Goal: Task Accomplishment & Management: Manage account settings

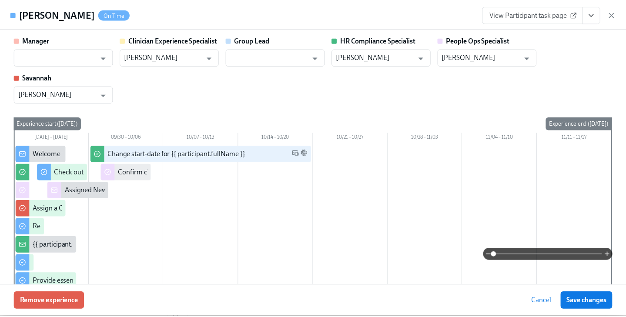
scroll to position [919, 0]
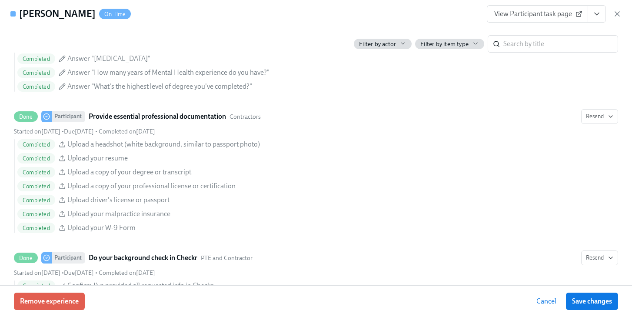
drag, startPoint x: 612, startPoint y: 13, endPoint x: 588, endPoint y: 11, distance: 23.5
click at [612, 13] on div "View Participant task page" at bounding box center [554, 13] width 135 height 17
click at [621, 12] on icon "button" at bounding box center [617, 14] width 9 height 9
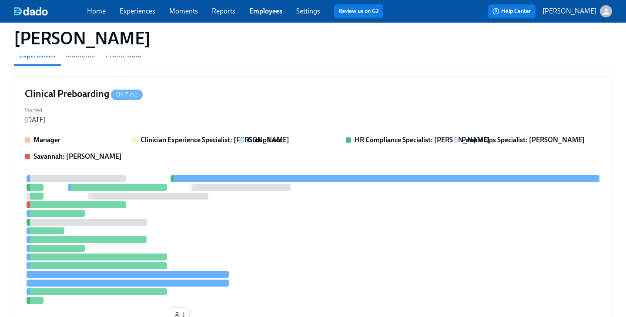
click at [266, 12] on link "Employees" at bounding box center [265, 11] width 33 height 8
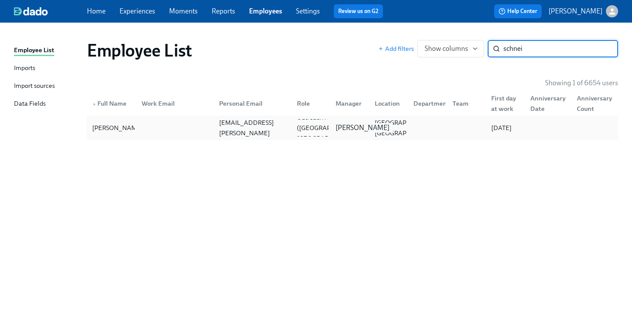
type input "schnei"
click at [354, 127] on p "[PERSON_NAME]" at bounding box center [363, 128] width 54 height 10
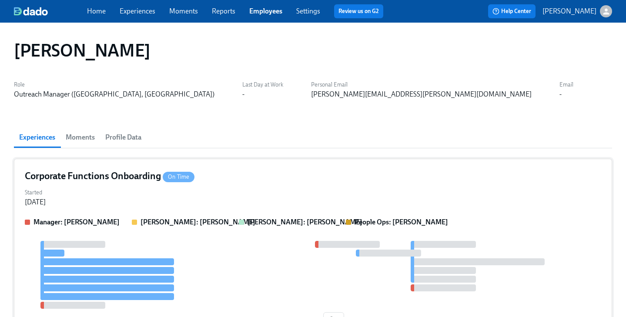
click at [253, 179] on div "Corporate Functions Onboarding On Time" at bounding box center [313, 176] width 576 height 13
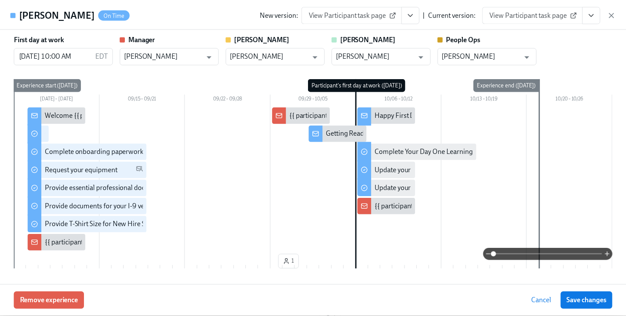
scroll to position [2, 0]
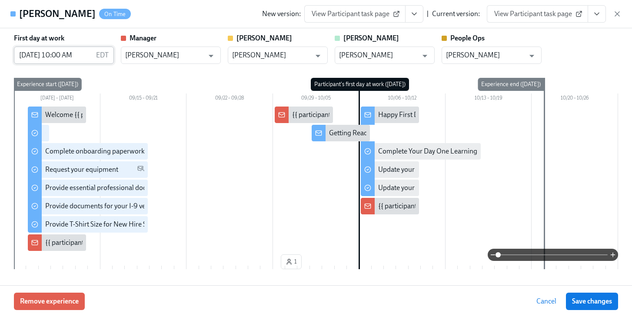
click at [41, 58] on input "[DATE] 10:00 AM" at bounding box center [53, 55] width 79 height 17
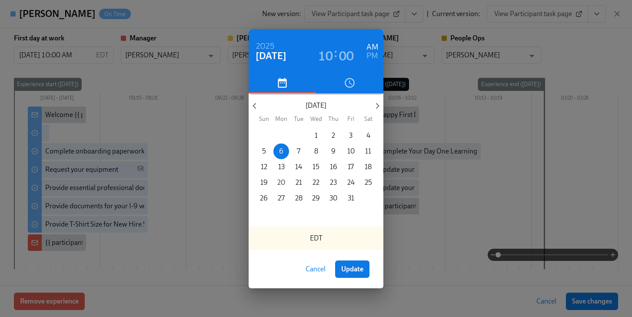
click at [279, 183] on p "20" at bounding box center [281, 183] width 8 height 10
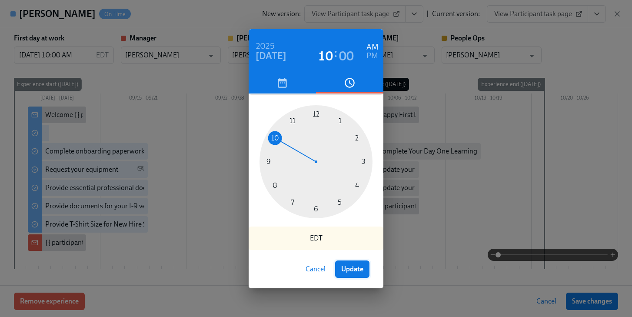
click at [357, 271] on span "Update" at bounding box center [352, 269] width 22 height 9
type input "[DATE] 10:00 AM"
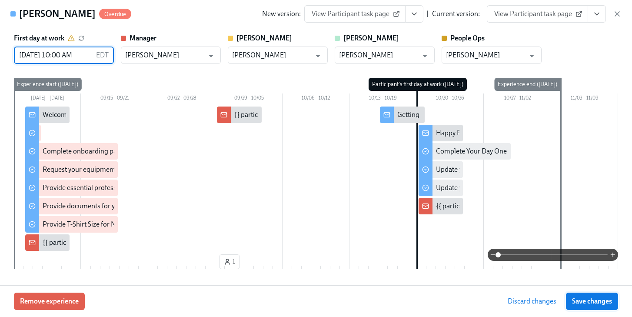
click at [603, 297] on span "Save changes" at bounding box center [592, 301] width 40 height 9
click at [589, 303] on span "Save changes" at bounding box center [592, 301] width 40 height 9
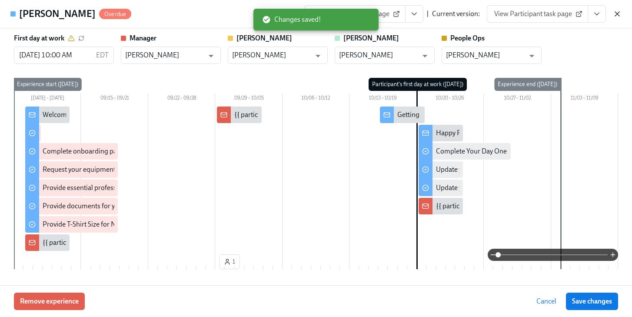
click at [618, 13] on icon "button" at bounding box center [617, 14] width 4 height 4
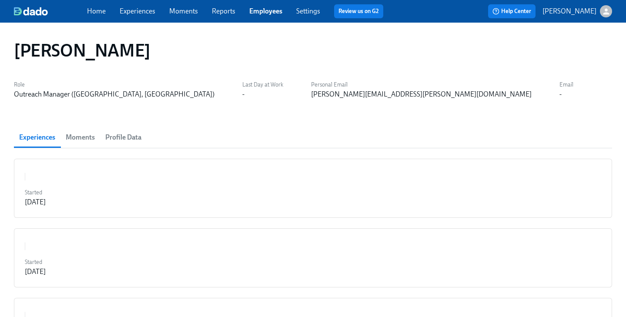
click at [261, 13] on link "Employees" at bounding box center [265, 11] width 33 height 8
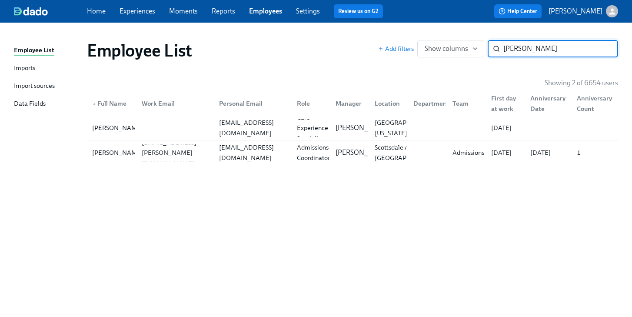
type input "[PERSON_NAME]"
click at [170, 123] on div at bounding box center [173, 127] width 77 height 17
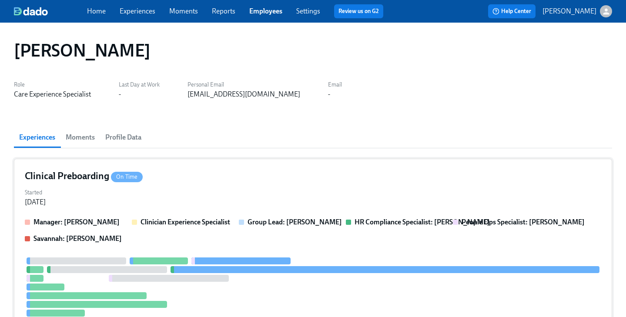
click at [254, 179] on div "Clinical Preboarding On Time" at bounding box center [313, 176] width 576 height 13
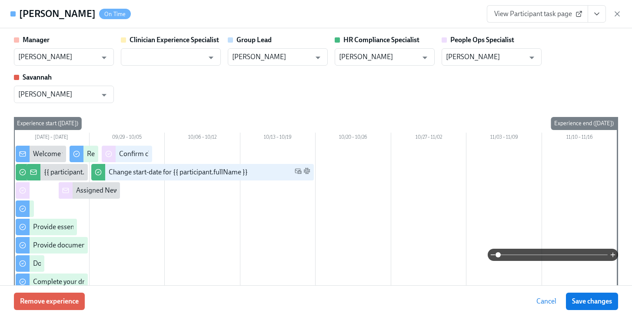
click at [596, 16] on icon "View task page" at bounding box center [597, 14] width 9 height 9
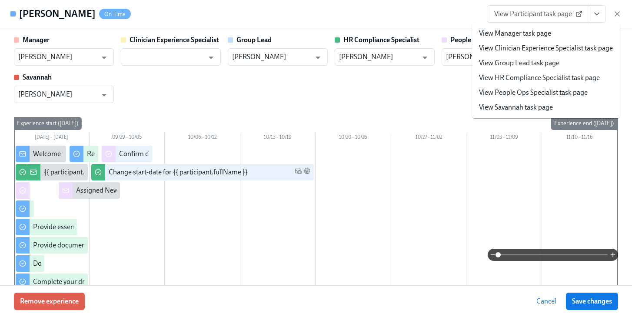
click at [533, 91] on link "View People Ops Specialist task page" at bounding box center [533, 93] width 109 height 10
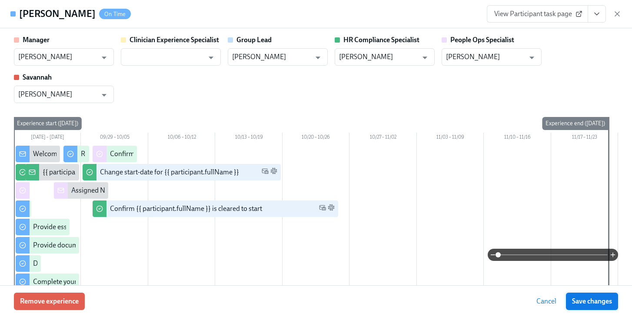
click at [588, 301] on span "Save changes" at bounding box center [592, 301] width 40 height 9
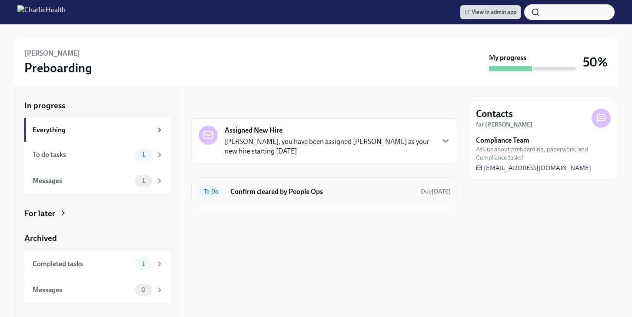
click at [256, 187] on h6 "Confirm cleared by People Ops" at bounding box center [321, 192] width 183 height 10
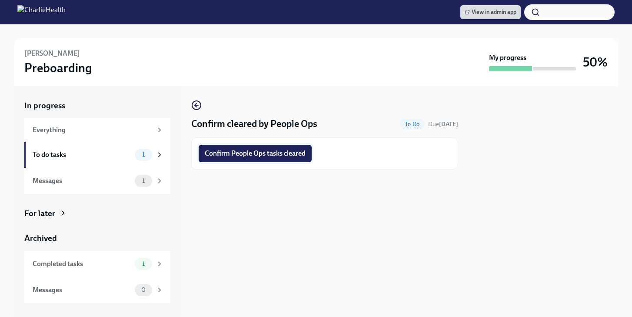
click at [246, 151] on span "Confirm People Ops tasks cleared" at bounding box center [255, 153] width 101 height 9
